Goal: Information Seeking & Learning: Learn about a topic

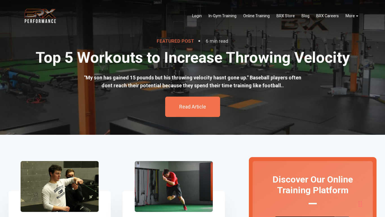
click at [176, 107] on div "Read Article" at bounding box center [192, 106] width 55 height 20
click at [178, 105] on div "Read Article" at bounding box center [192, 106] width 55 height 20
click at [184, 105] on link "Read Article" at bounding box center [192, 107] width 27 height 6
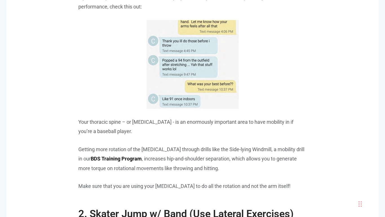
scroll to position [869, 0]
click at [178, 83] on img at bounding box center [193, 64] width 92 height 89
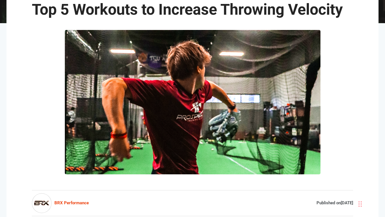
scroll to position [0, 0]
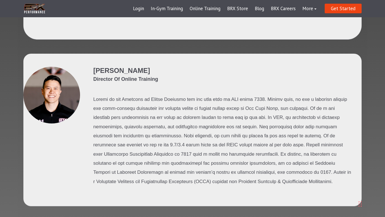
scroll to position [680, 0]
